Goal: Task Accomplishment & Management: Manage account settings

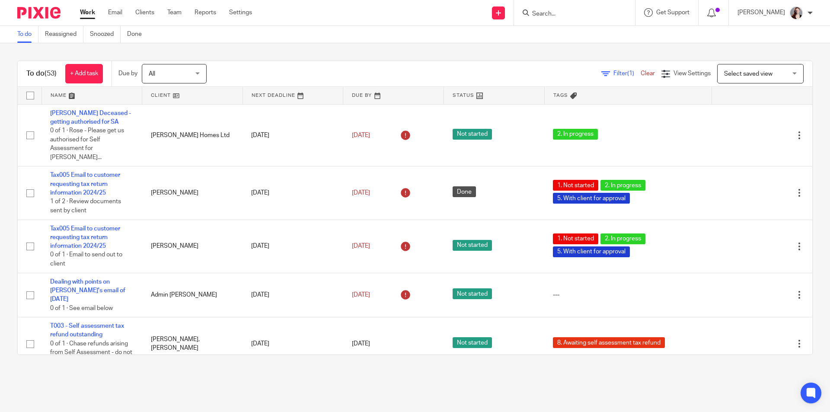
click at [347, 396] on main "To do Reassigned Snoozed Done To do (53) + Add task Due by All All Today Tomorr…" at bounding box center [415, 206] width 830 height 412
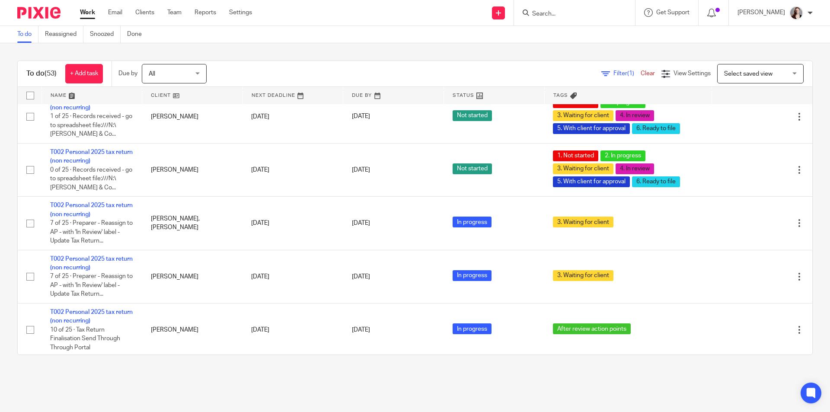
scroll to position [1153, 0]
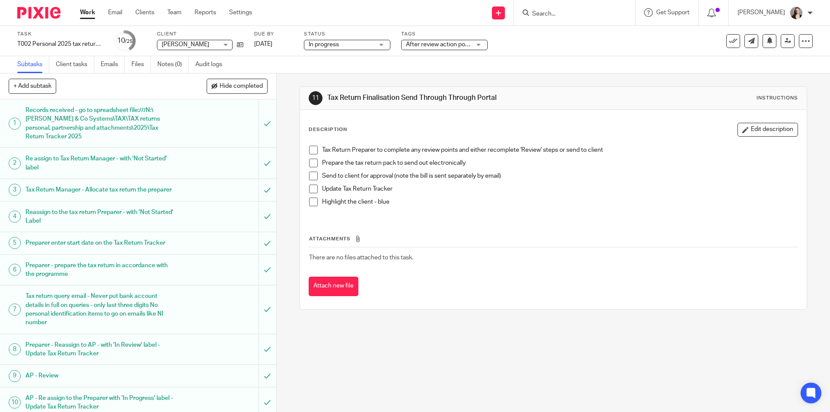
click at [455, 44] on span "After review action points" at bounding box center [440, 45] width 69 height 6
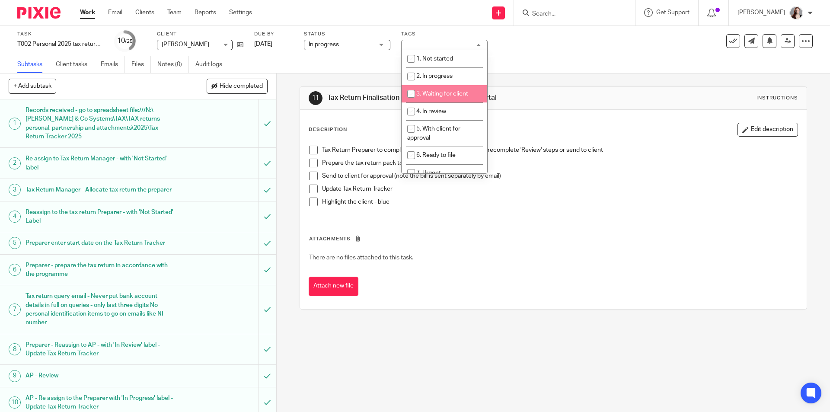
scroll to position [123, 0]
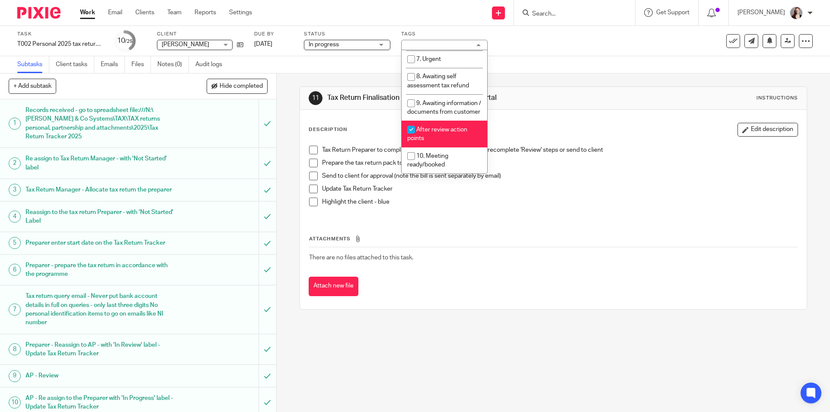
click at [447, 125] on li "After review action points" at bounding box center [445, 134] width 86 height 26
checkbox input "false"
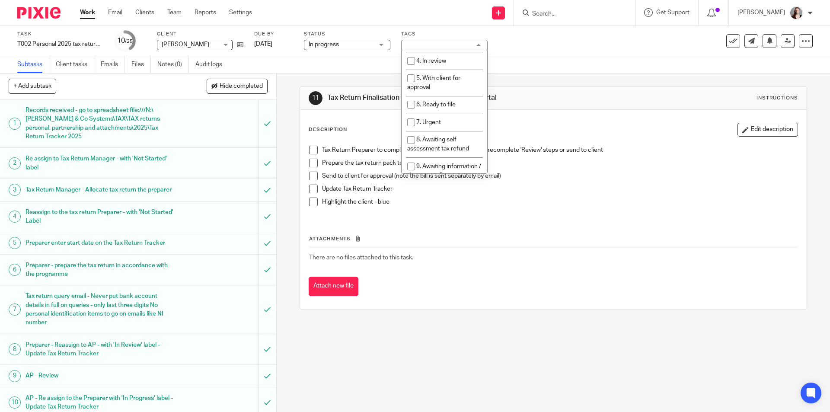
scroll to position [0, 0]
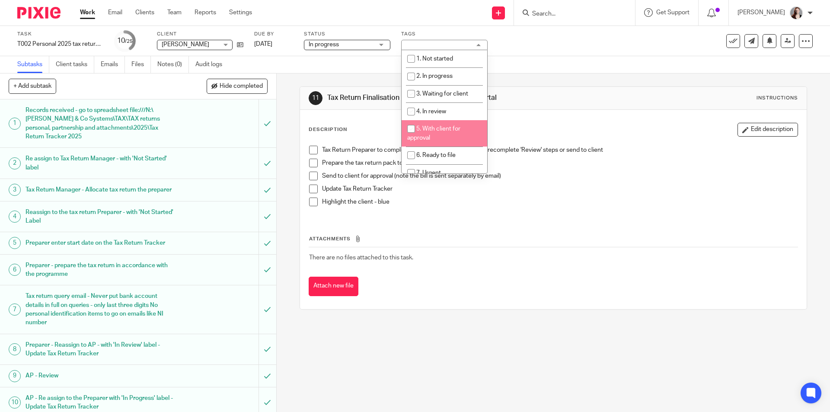
click at [446, 139] on li "5. With client for approval" at bounding box center [445, 133] width 86 height 26
checkbox input "true"
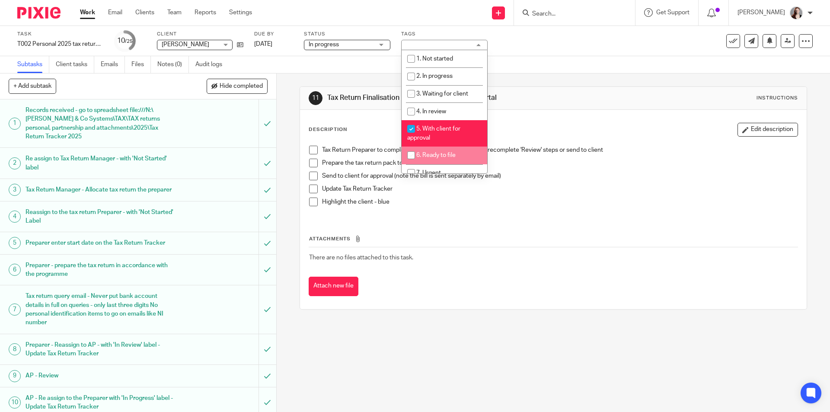
click at [312, 353] on div "11 Tax Return Finalisation Send Through Through Portal Instructions Description…" at bounding box center [553, 242] width 553 height 339
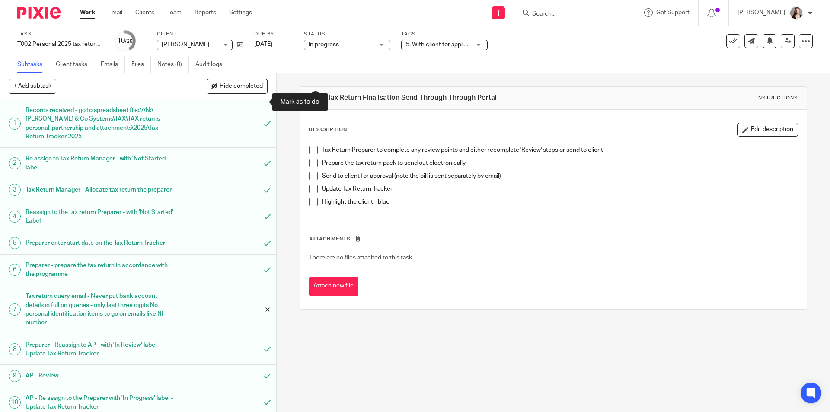
scroll to position [288, 0]
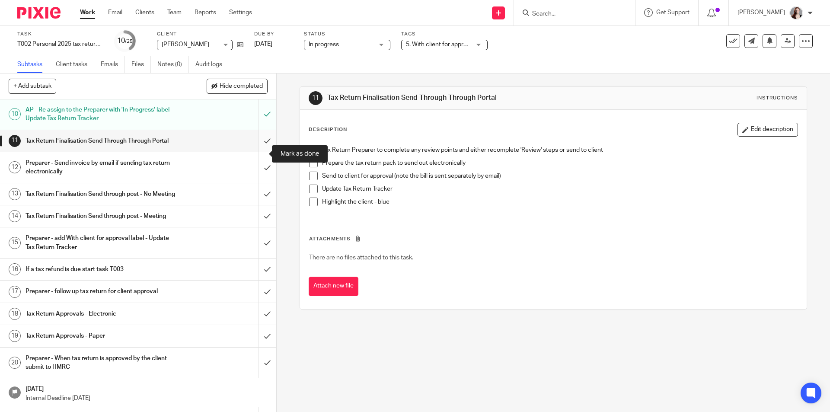
click at [260, 152] on input "submit" at bounding box center [138, 141] width 276 height 22
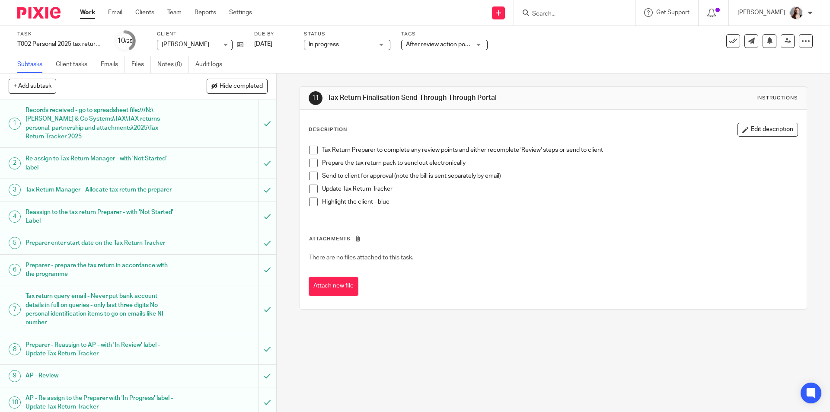
click at [460, 49] on span "After review action points" at bounding box center [438, 44] width 65 height 9
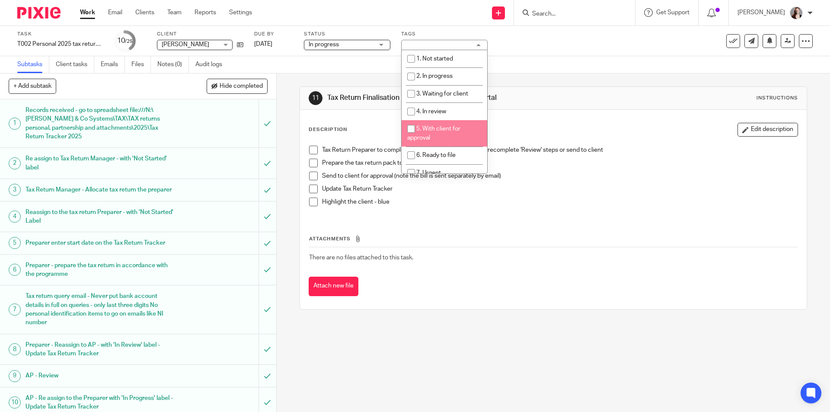
click at [450, 131] on span "5. With client for approval" at bounding box center [433, 133] width 53 height 15
checkbox input "true"
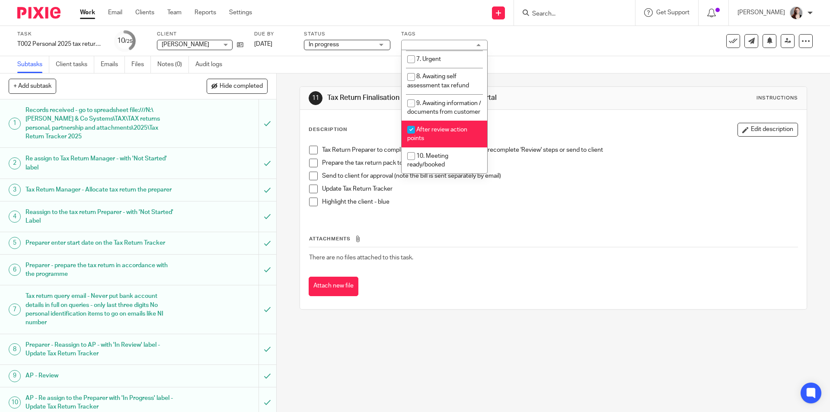
click at [442, 138] on li "After review action points" at bounding box center [445, 134] width 86 height 26
checkbox input "false"
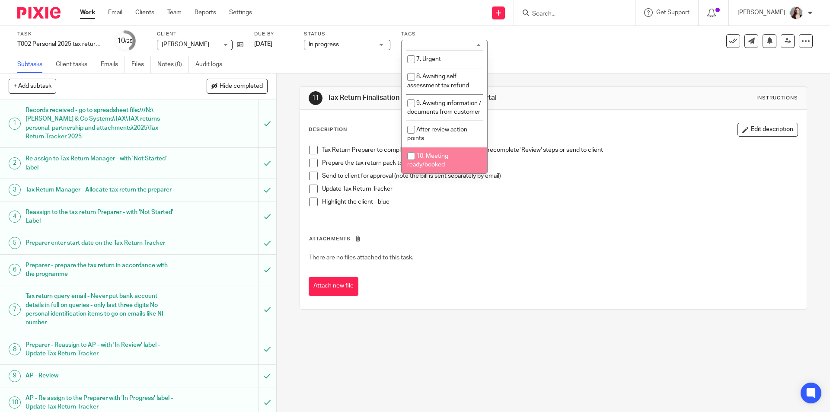
click at [396, 363] on div "11 Tax Return Finalisation Send Through Through Portal Instructions Description…" at bounding box center [553, 242] width 553 height 339
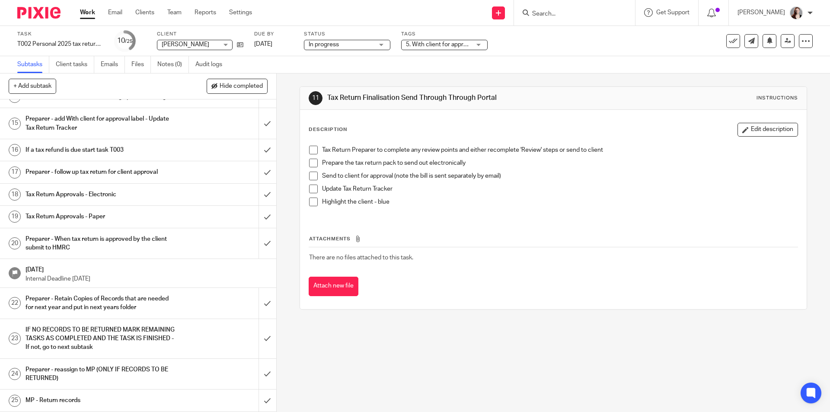
scroll to position [290, 0]
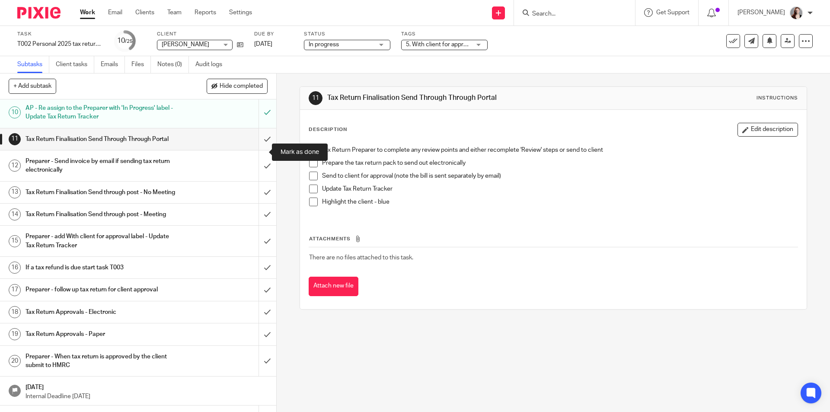
click at [255, 150] on input "submit" at bounding box center [138, 139] width 276 height 22
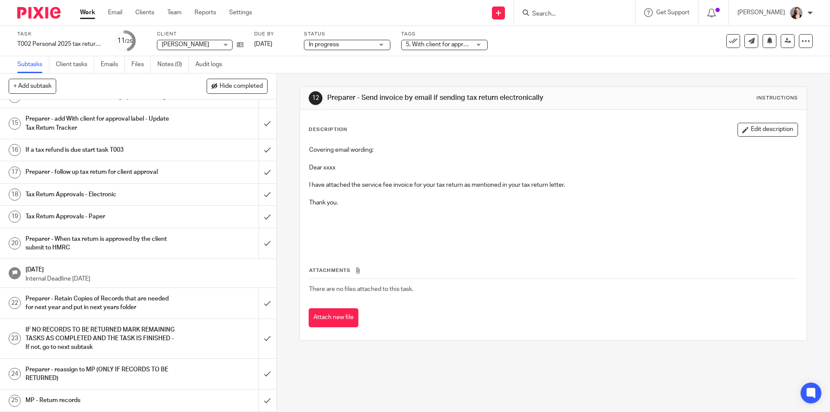
scroll to position [216, 0]
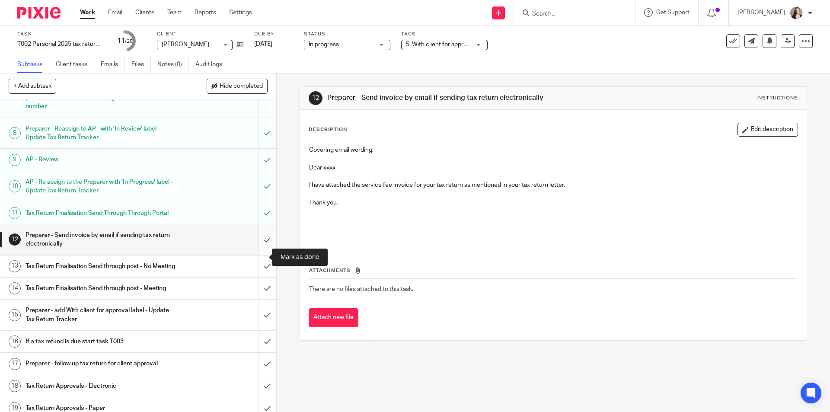
click at [257, 255] on input "submit" at bounding box center [138, 239] width 276 height 31
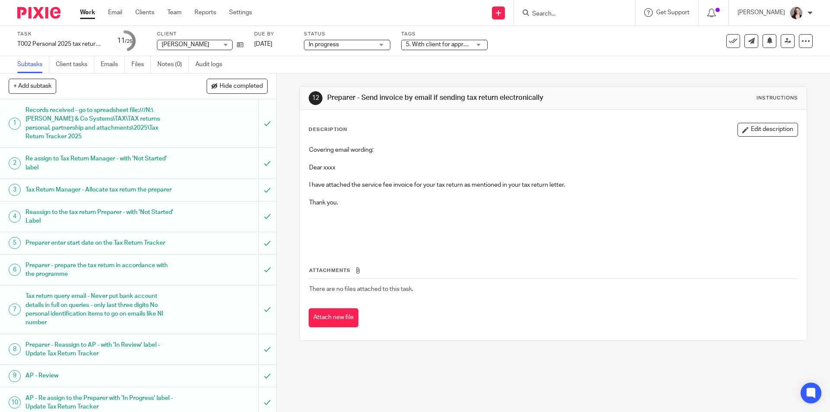
scroll to position [360, 0]
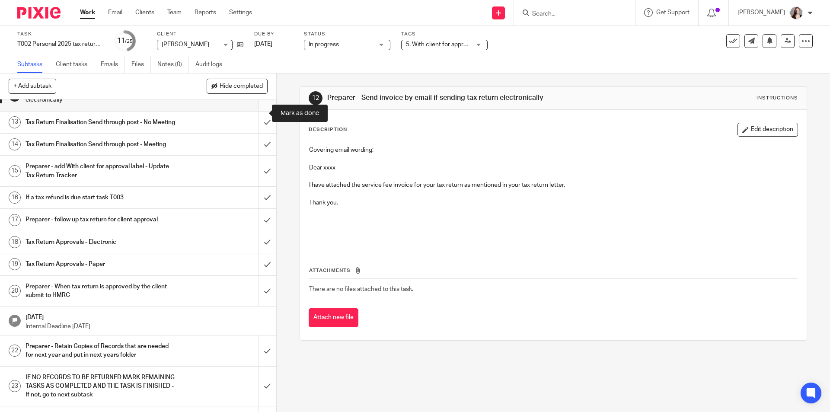
click at [260, 111] on input "submit" at bounding box center [138, 95] width 276 height 31
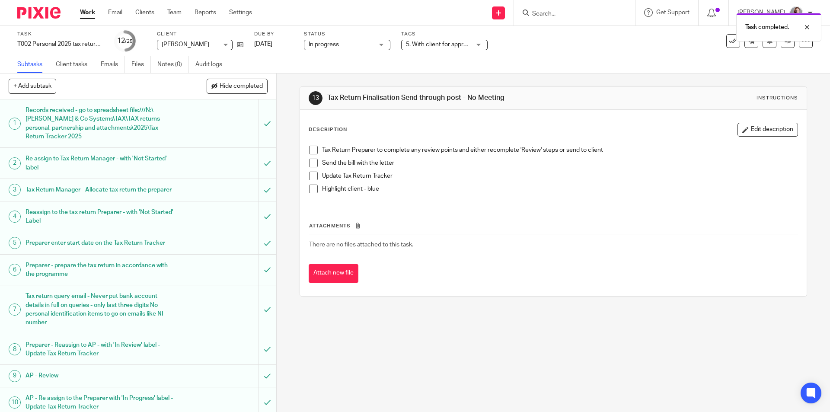
scroll to position [360, 0]
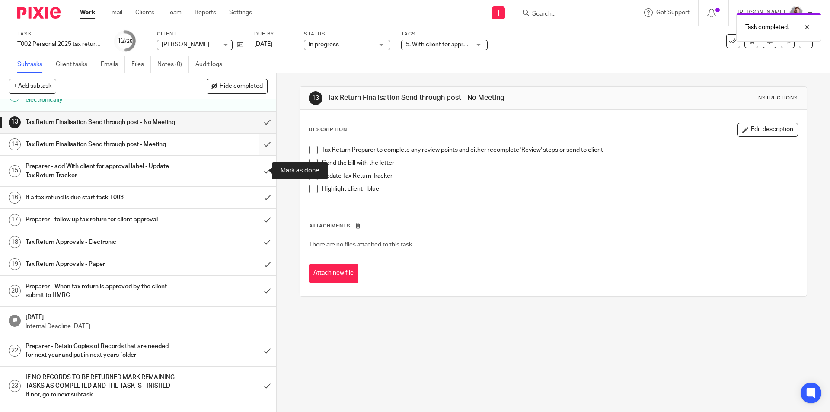
click at [255, 155] on input "submit" at bounding box center [138, 145] width 276 height 22
click at [258, 133] on input "submit" at bounding box center [138, 123] width 276 height 22
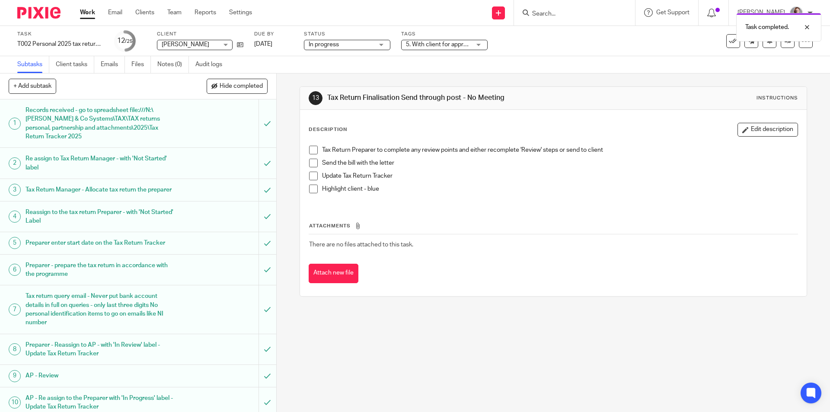
scroll to position [360, 0]
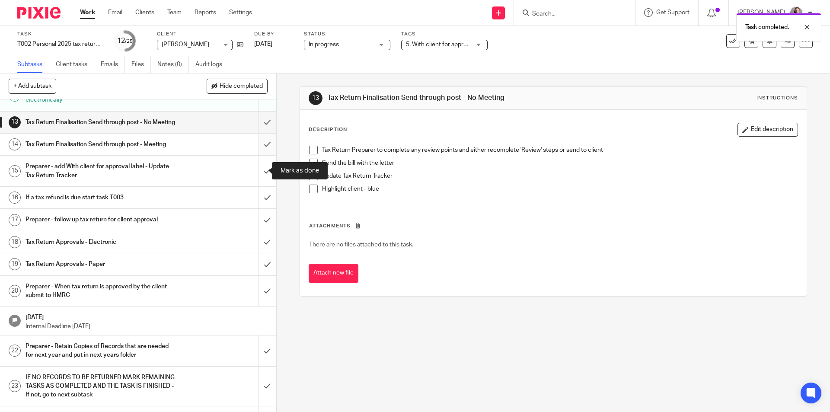
click at [261, 155] on input "submit" at bounding box center [138, 145] width 276 height 22
click at [264, 133] on input "submit" at bounding box center [138, 123] width 276 height 22
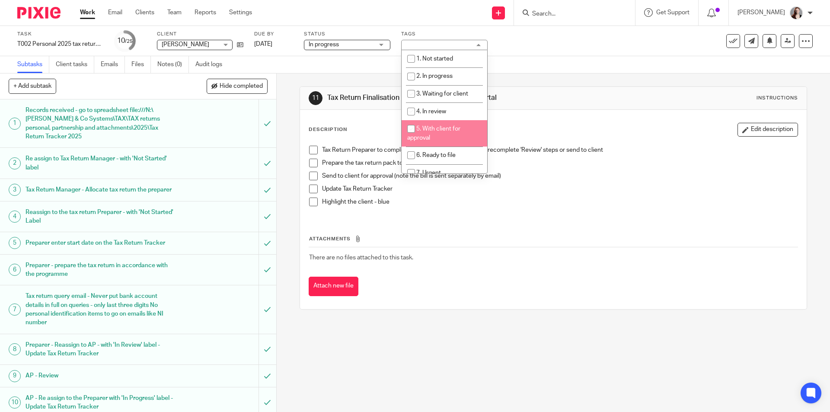
click at [448, 131] on span "5. With client for approval" at bounding box center [433, 133] width 53 height 15
checkbox input "true"
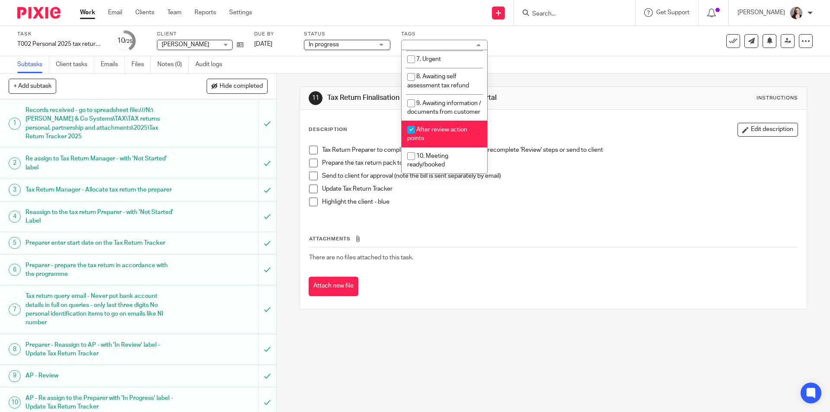
click at [448, 133] on li "After review action points" at bounding box center [445, 134] width 86 height 26
checkbox input "false"
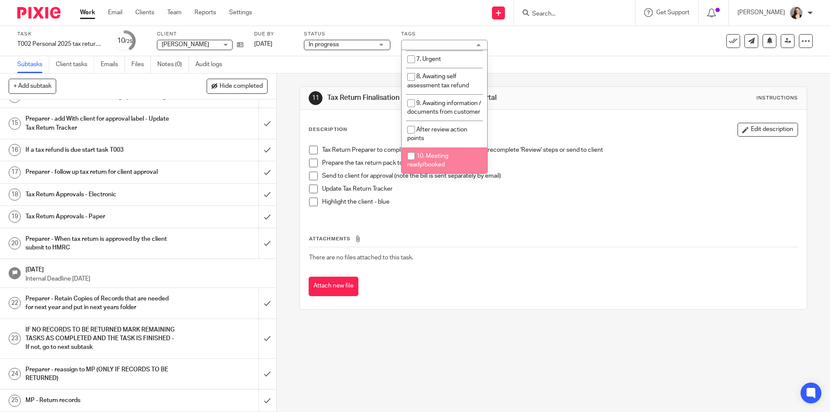
scroll to position [218, 0]
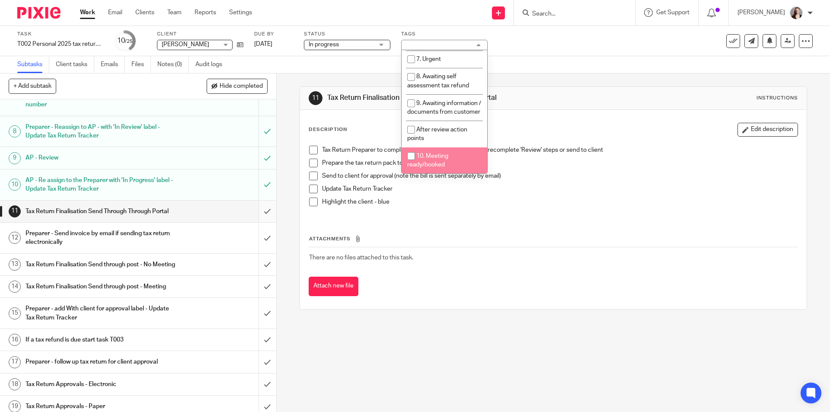
click at [258, 222] on input "submit" at bounding box center [138, 212] width 276 height 22
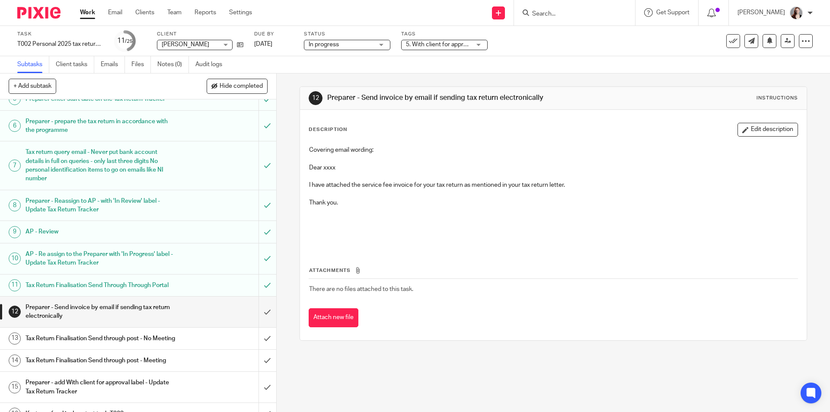
scroll to position [288, 0]
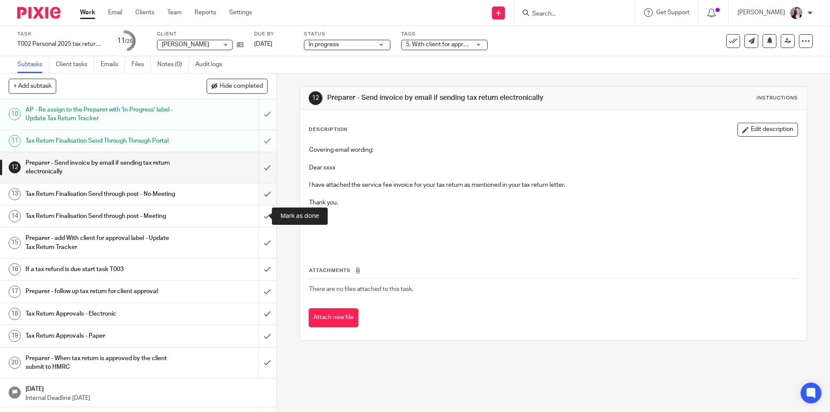
click at [261, 205] on input "submit" at bounding box center [138, 194] width 276 height 22
click at [261, 183] on input "submit" at bounding box center [138, 167] width 276 height 31
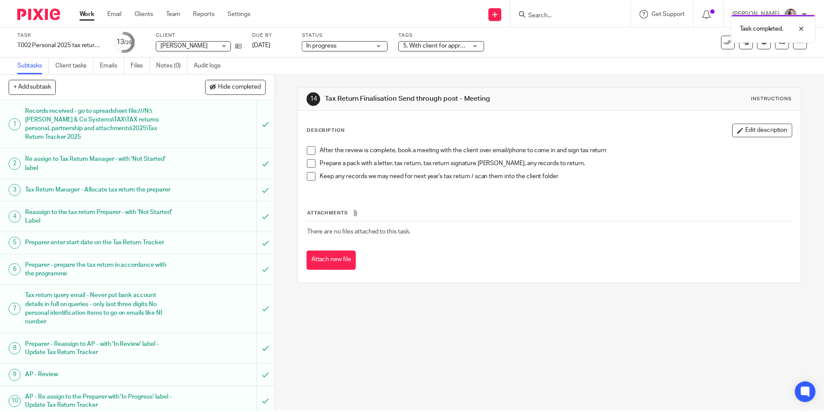
scroll to position [434, 0]
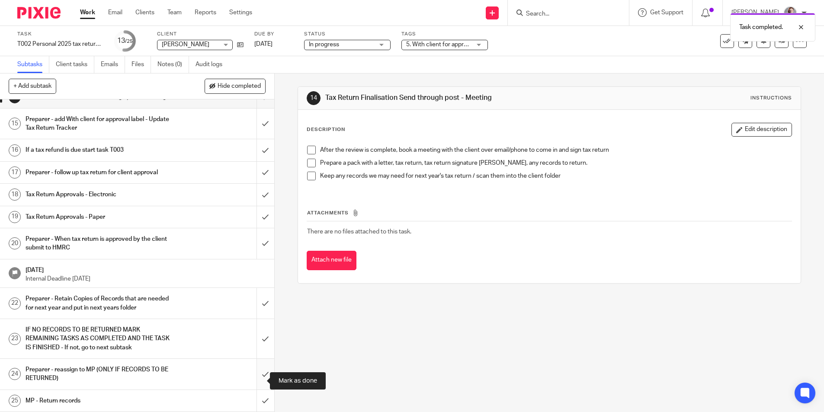
drag, startPoint x: 260, startPoint y: 395, endPoint x: 260, endPoint y: 390, distance: 5.6
click at [260, 390] on input "submit" at bounding box center [137, 374] width 274 height 31
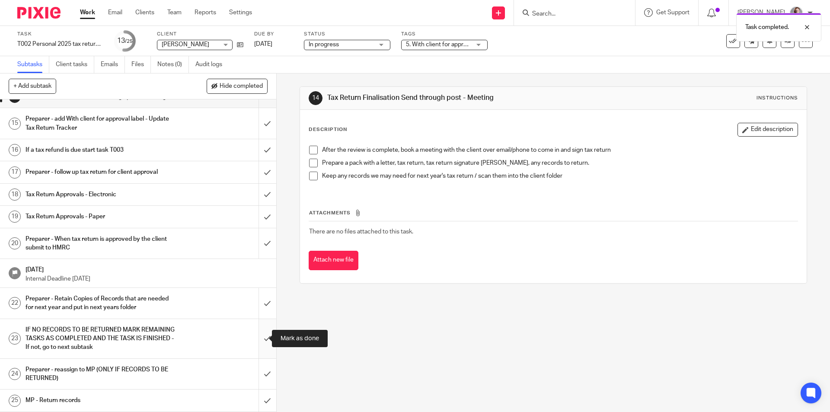
click at [259, 344] on input "submit" at bounding box center [138, 338] width 276 height 39
click at [264, 310] on input "submit" at bounding box center [138, 303] width 276 height 31
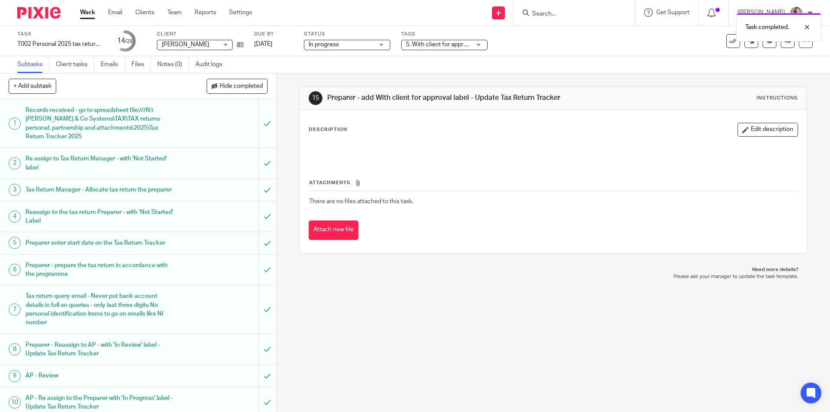
scroll to position [360, 0]
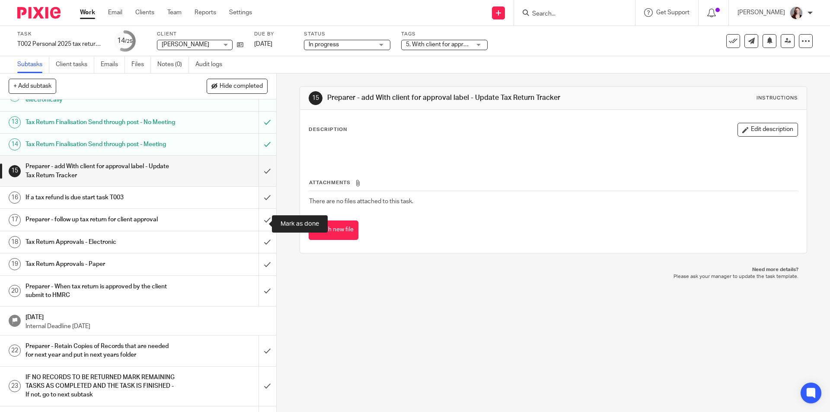
click at [258, 208] on input "submit" at bounding box center [138, 198] width 276 height 22
click at [263, 184] on input "submit" at bounding box center [138, 171] width 276 height 31
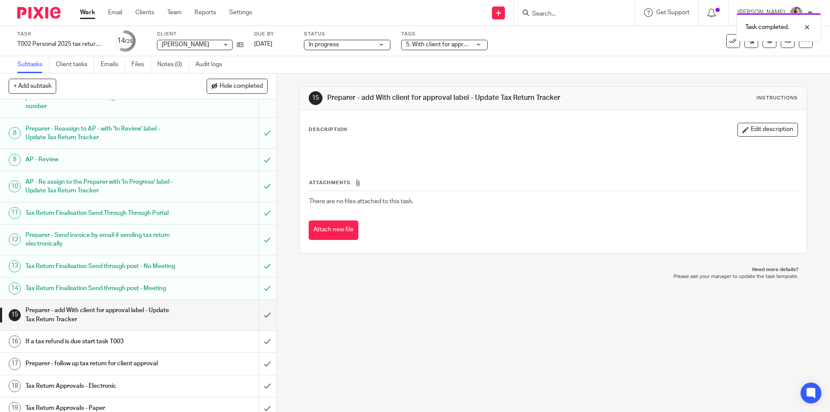
scroll to position [360, 0]
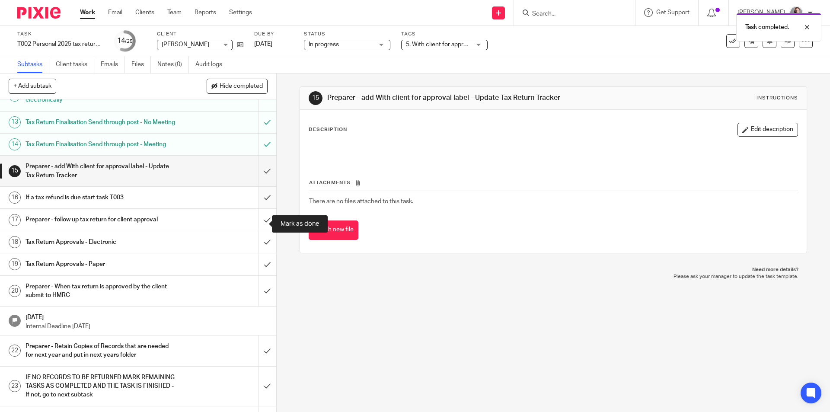
drag, startPoint x: 257, startPoint y: 223, endPoint x: 258, endPoint y: 210, distance: 13.4
click at [257, 208] on input "submit" at bounding box center [138, 198] width 276 height 22
click at [256, 186] on input "submit" at bounding box center [138, 171] width 276 height 31
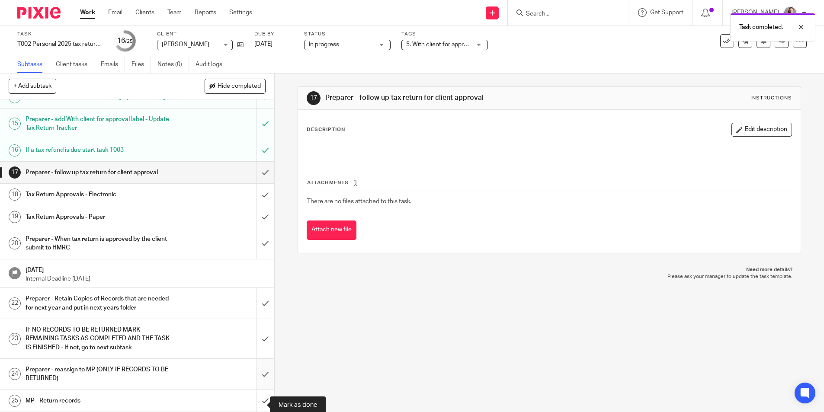
click at [258, 390] on input "submit" at bounding box center [137, 374] width 274 height 31
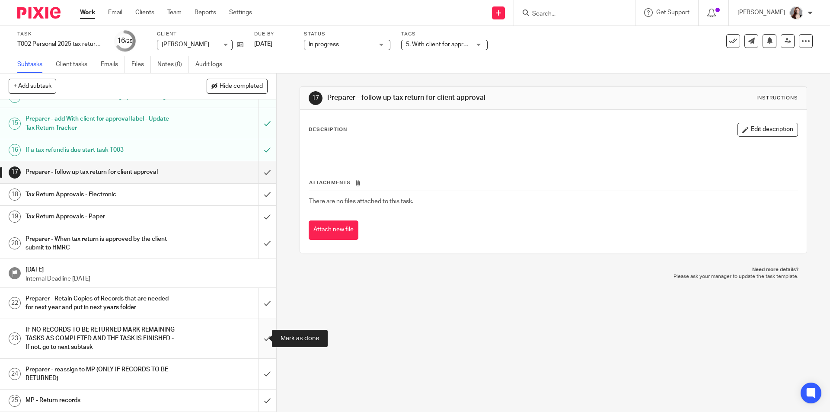
click at [261, 342] on input "submit" at bounding box center [138, 338] width 276 height 39
click at [261, 297] on input "submit" at bounding box center [138, 303] width 276 height 31
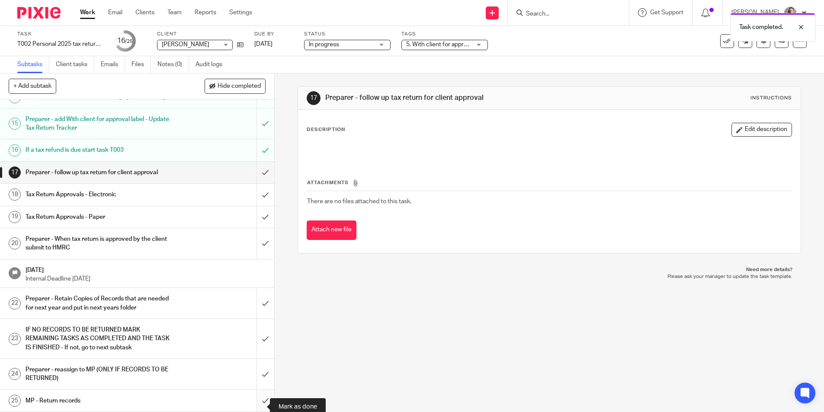
click at [262, 397] on input "submit" at bounding box center [137, 401] width 274 height 22
click at [260, 387] on input "submit" at bounding box center [138, 374] width 276 height 31
click at [257, 337] on input "submit" at bounding box center [138, 338] width 276 height 39
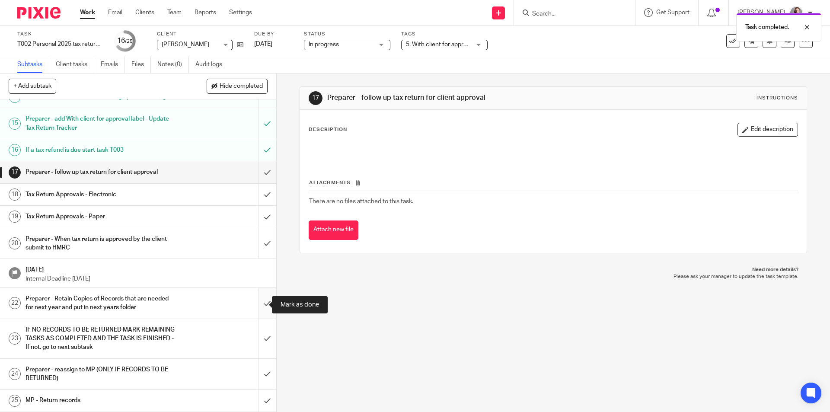
click at [257, 314] on input "submit" at bounding box center [138, 303] width 276 height 31
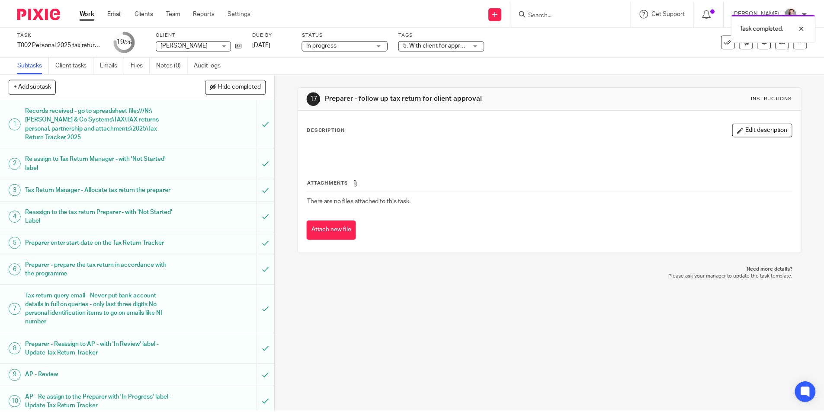
scroll to position [434, 0]
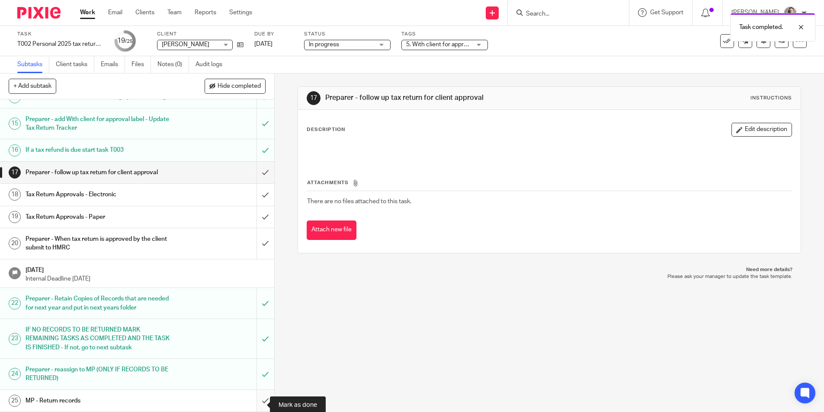
click at [262, 402] on input "submit" at bounding box center [137, 401] width 274 height 22
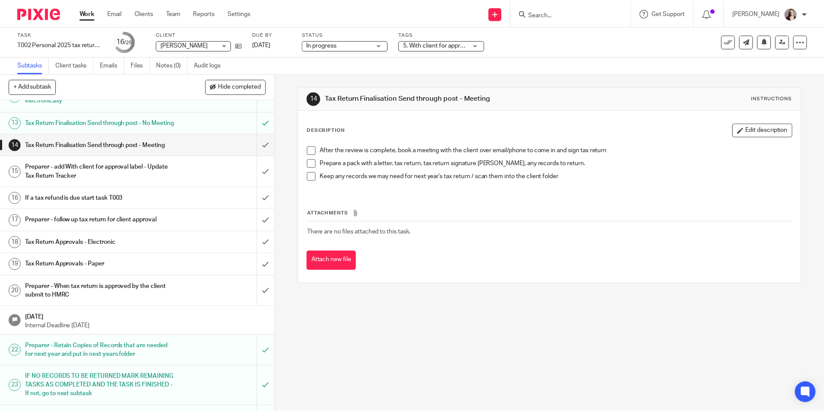
scroll to position [434, 0]
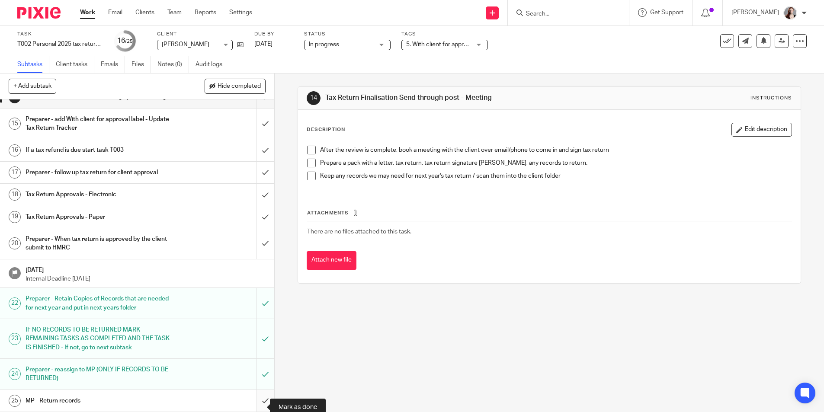
click at [255, 398] on input "submit" at bounding box center [137, 401] width 274 height 22
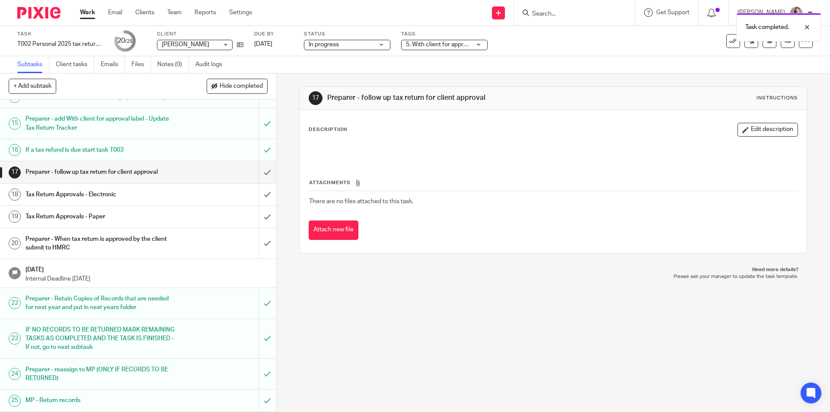
scroll to position [434, 0]
click at [260, 221] on input "submit" at bounding box center [138, 217] width 276 height 22
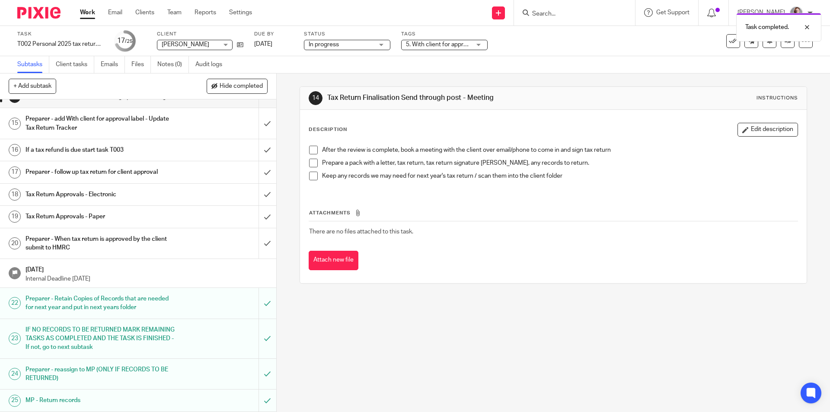
scroll to position [360, 0]
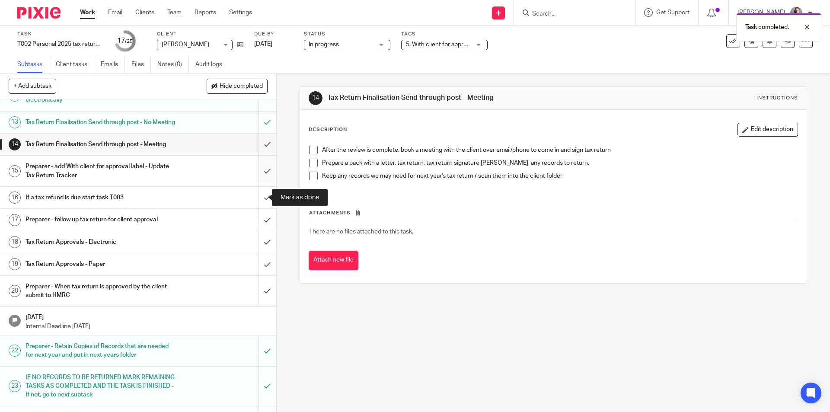
click at [254, 186] on input "submit" at bounding box center [138, 171] width 276 height 31
click at [256, 275] on input "submit" at bounding box center [138, 264] width 276 height 22
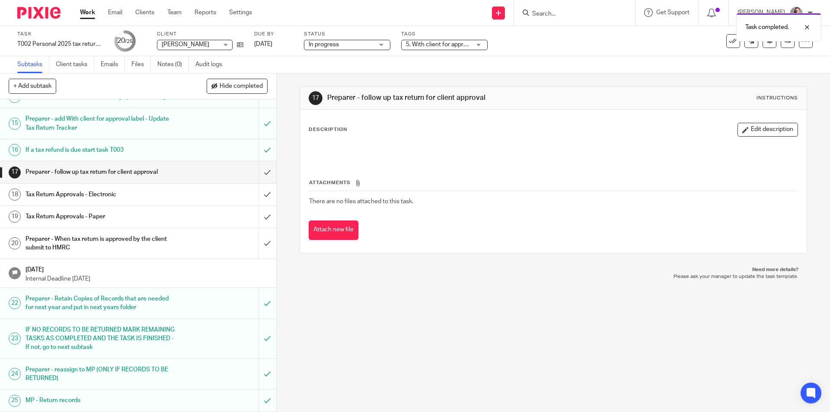
scroll to position [434, 0]
click at [256, 216] on input "submit" at bounding box center [138, 217] width 276 height 22
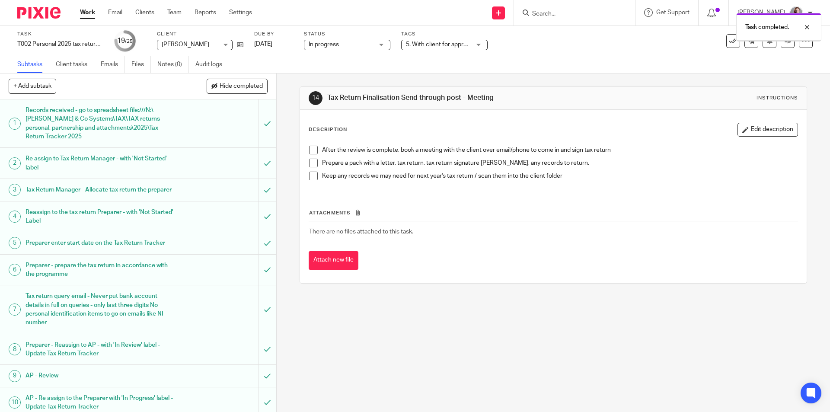
scroll to position [432, 0]
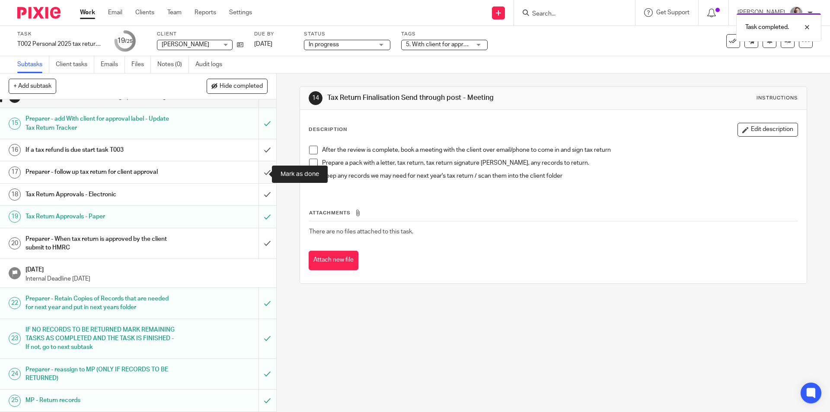
click at [261, 173] on input "submit" at bounding box center [138, 172] width 276 height 22
click at [259, 154] on input "submit" at bounding box center [138, 150] width 276 height 22
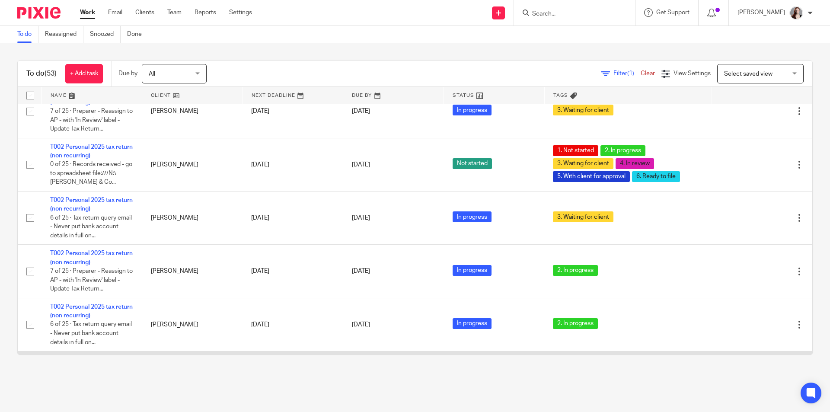
scroll to position [1876, 0]
